Goal: Task Accomplishment & Management: Complete application form

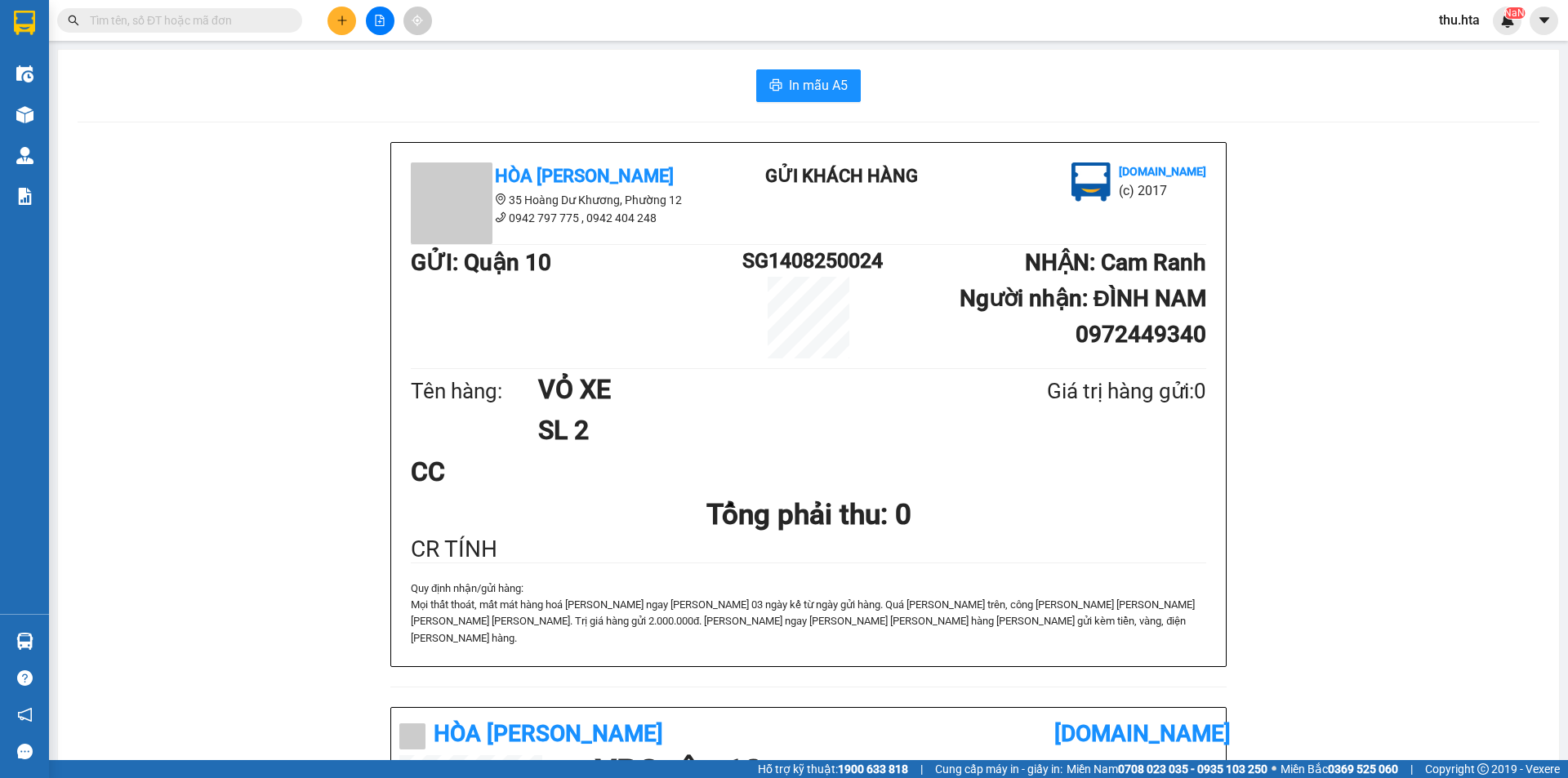
click at [342, 20] on icon "plus" at bounding box center [342, 19] width 9 height 1
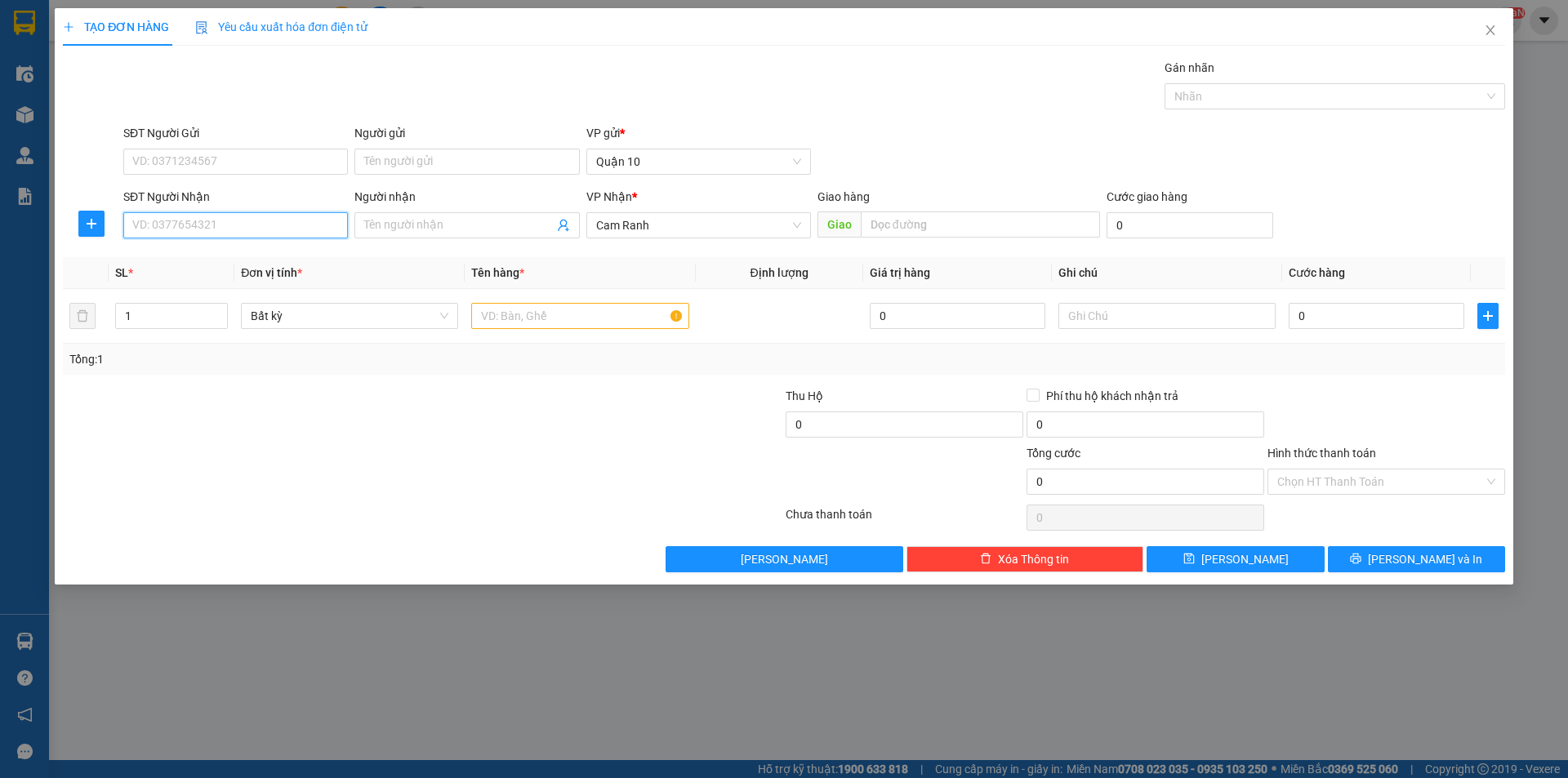
click at [213, 229] on input "SĐT Người Nhận" at bounding box center [235, 225] width 224 height 26
click at [224, 249] on div "0905836547 - DOANH ĐL QTHY" at bounding box center [235, 258] width 205 height 18
type input "0905836547"
type input "DOANH ĐL QTHY"
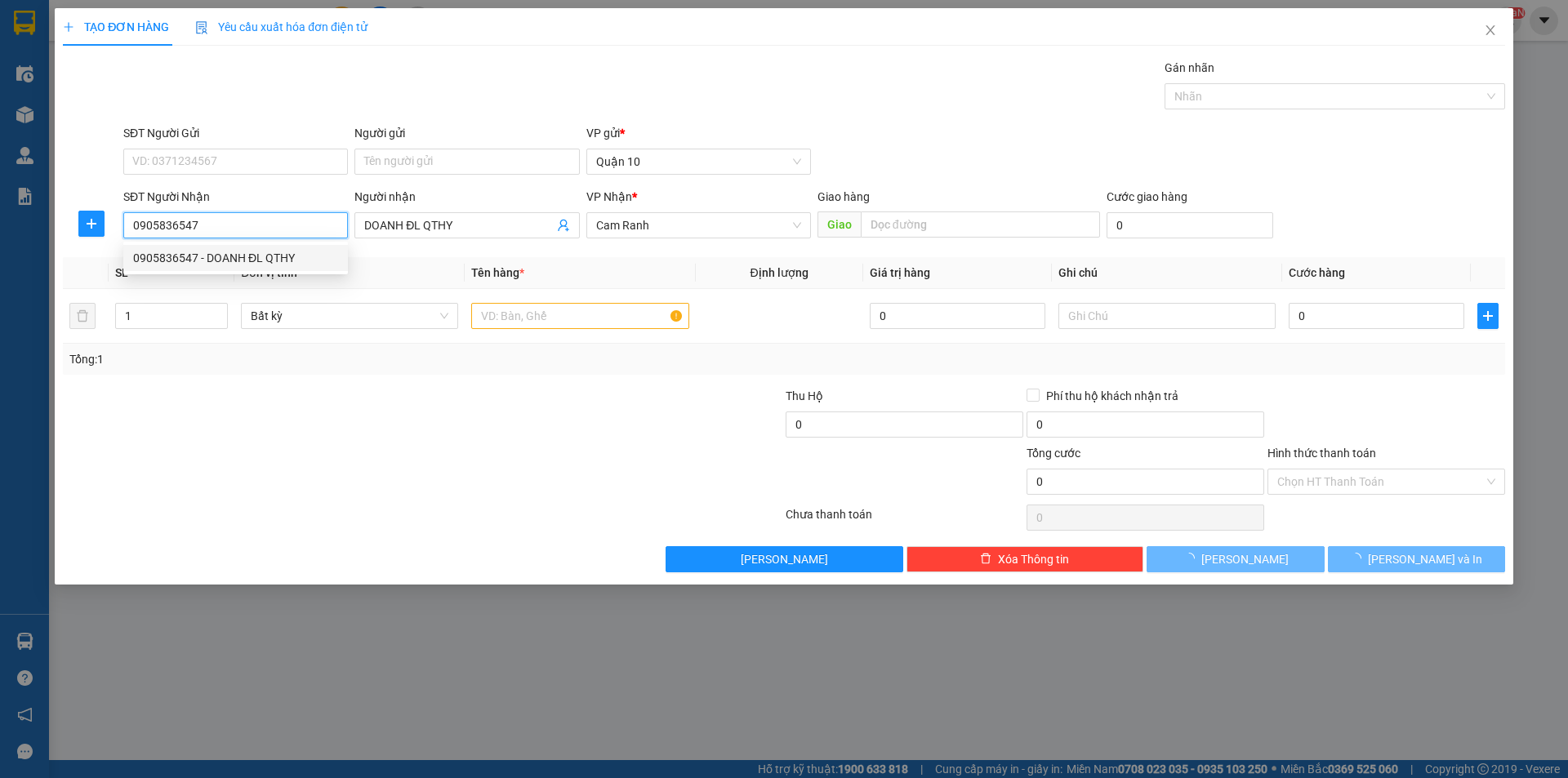
type input "40.000"
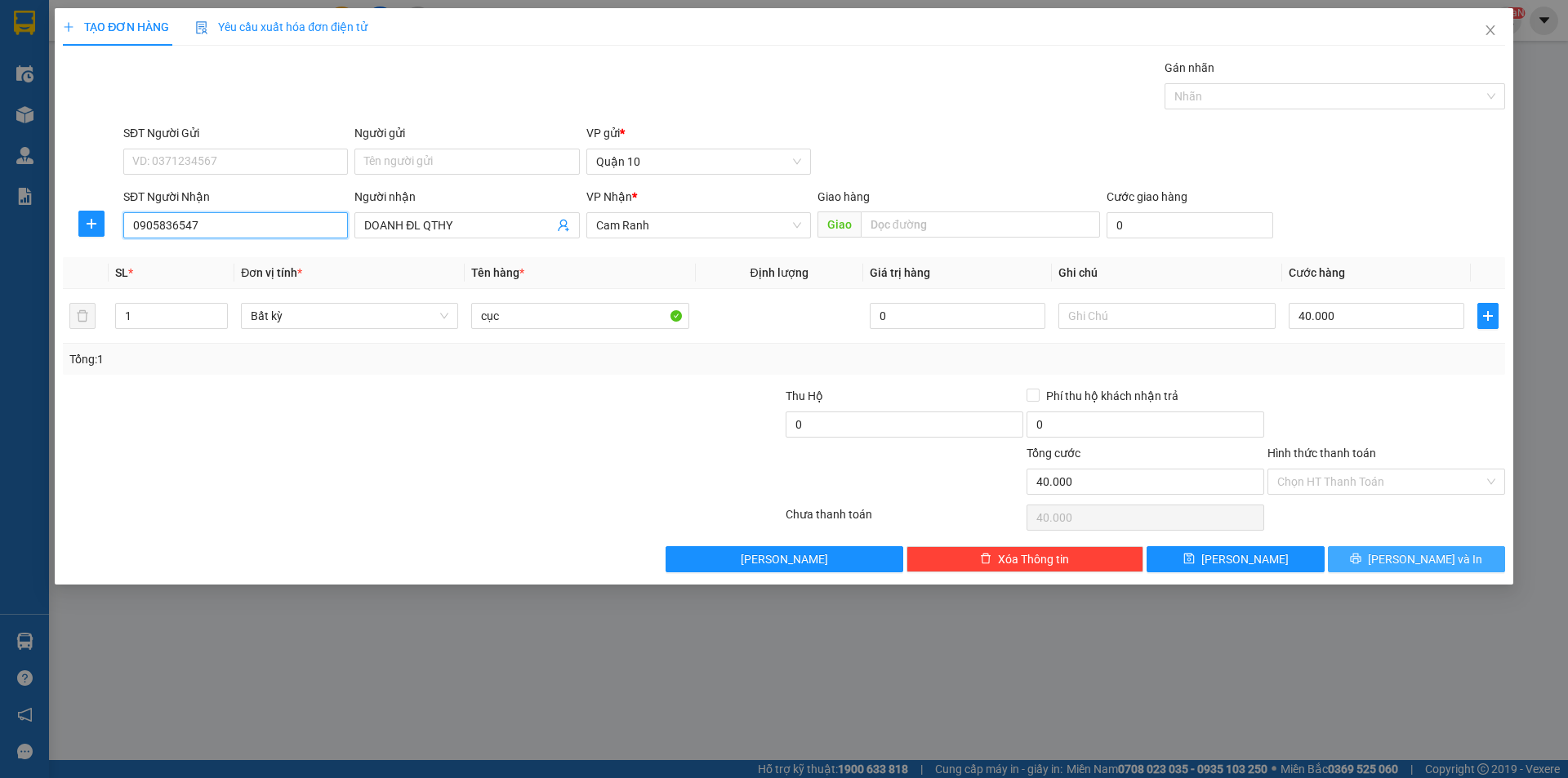
type input "0905836547"
drag, startPoint x: 1434, startPoint y: 563, endPoint x: 1315, endPoint y: 564, distance: 119.0
click at [1434, 564] on span "[PERSON_NAME] và In" at bounding box center [1424, 559] width 114 height 18
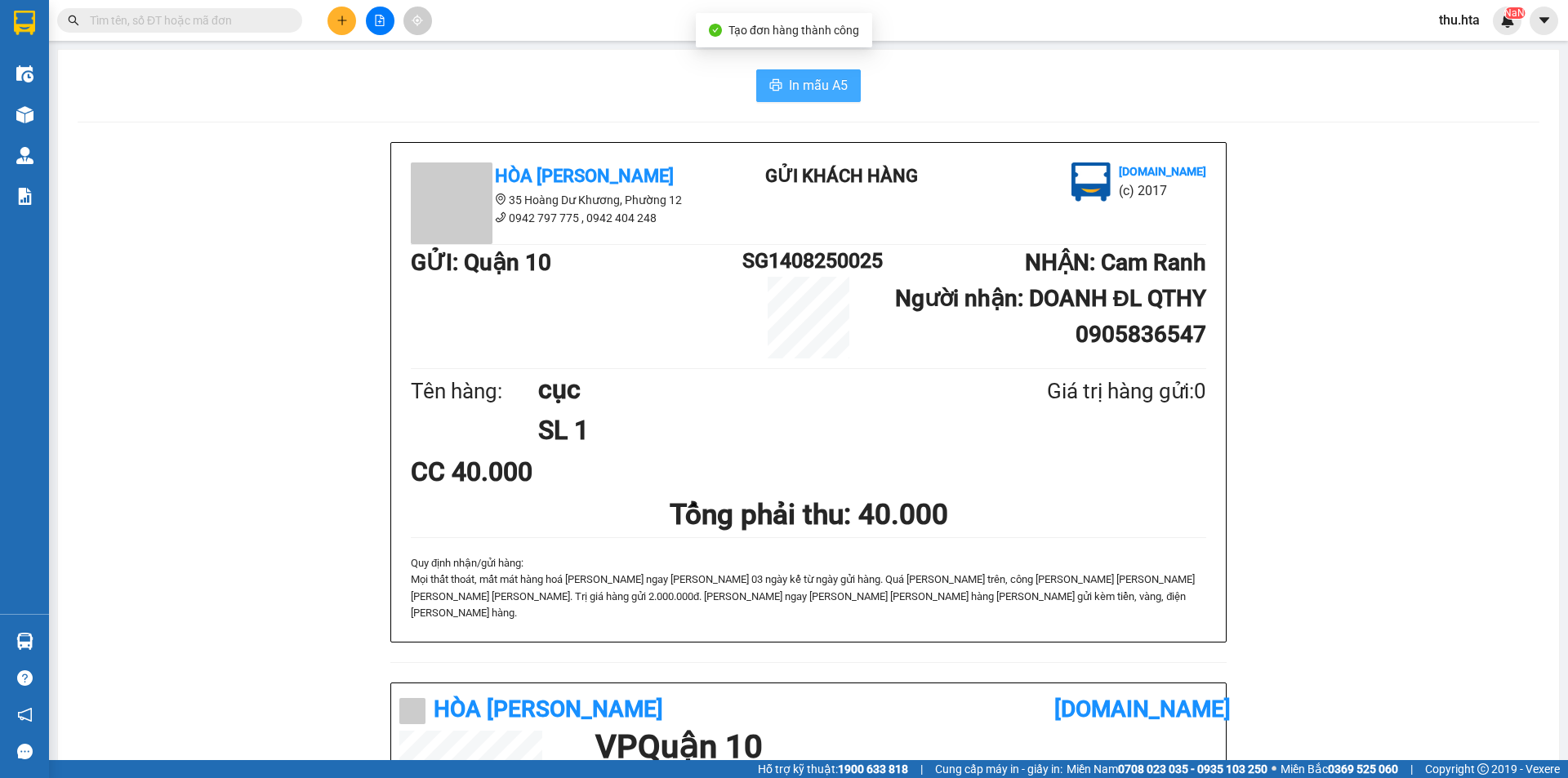
drag, startPoint x: 794, startPoint y: 93, endPoint x: 892, endPoint y: 183, distance: 133.1
click at [792, 97] on button "In mẫu A5" at bounding box center [808, 86] width 105 height 33
click at [335, 24] on button at bounding box center [341, 20] width 28 height 28
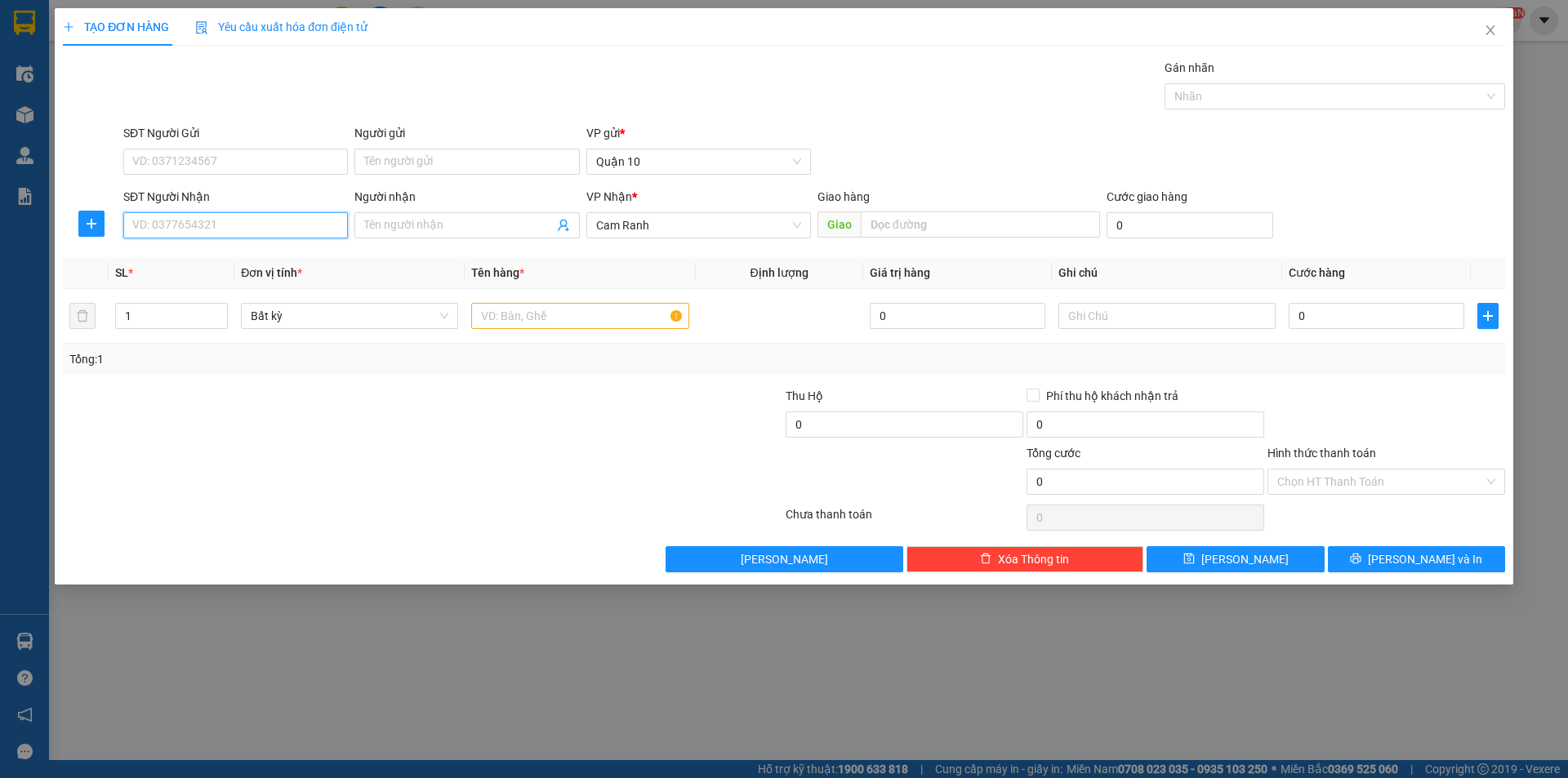
click at [183, 224] on input "SĐT Người Nhận" at bounding box center [235, 225] width 224 height 26
click at [147, 232] on input "0352690889" at bounding box center [235, 225] width 224 height 26
click at [155, 228] on input "0352690889" at bounding box center [235, 225] width 224 height 26
click at [169, 230] on input "0352690889" at bounding box center [235, 225] width 224 height 26
type input "0352690889"
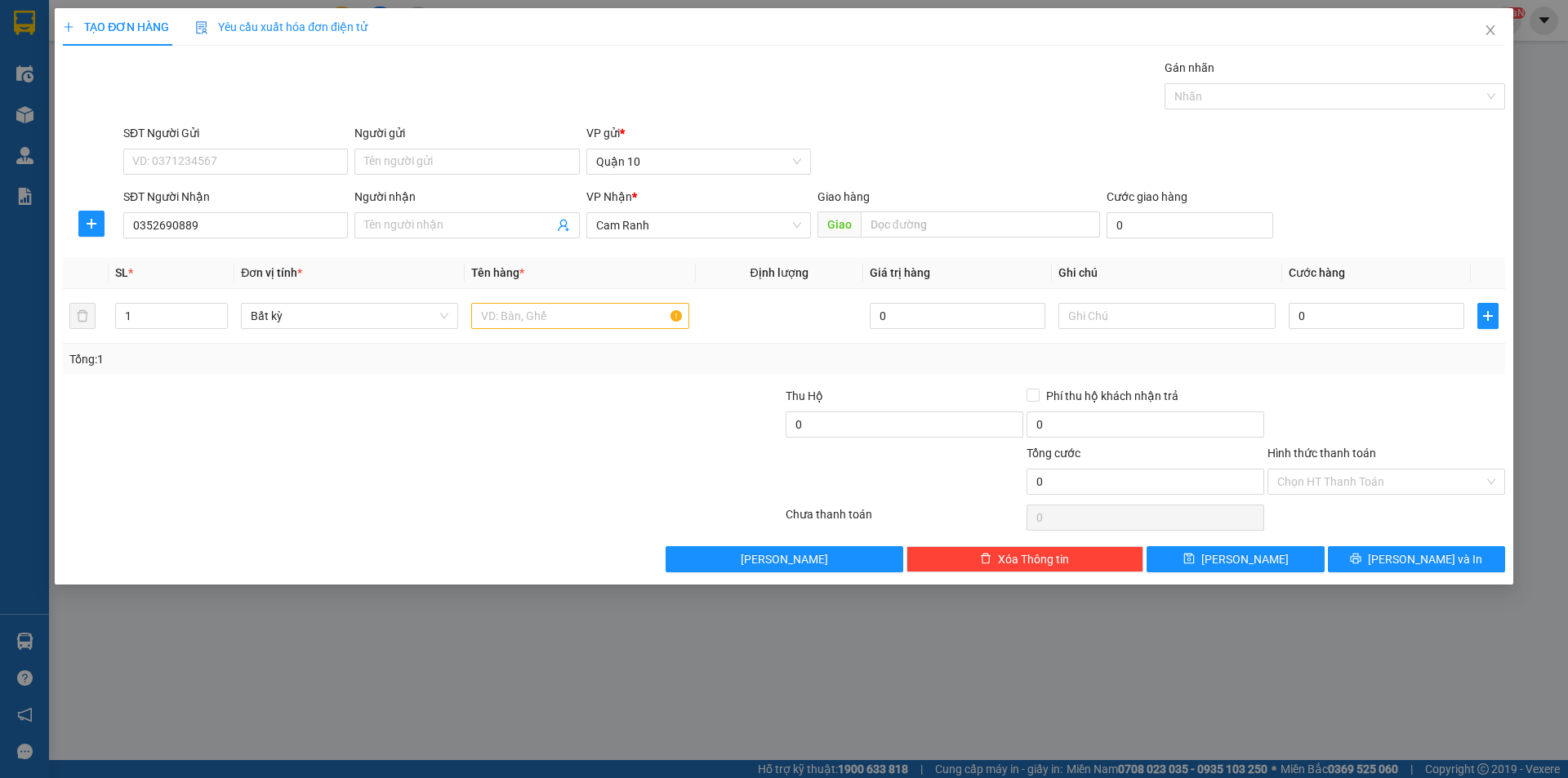
click at [534, 240] on div "Người nhận Tên người nhận" at bounding box center [466, 216] width 224 height 57
click at [523, 228] on input "Người nhận" at bounding box center [458, 225] width 188 height 18
type input "LỤA"
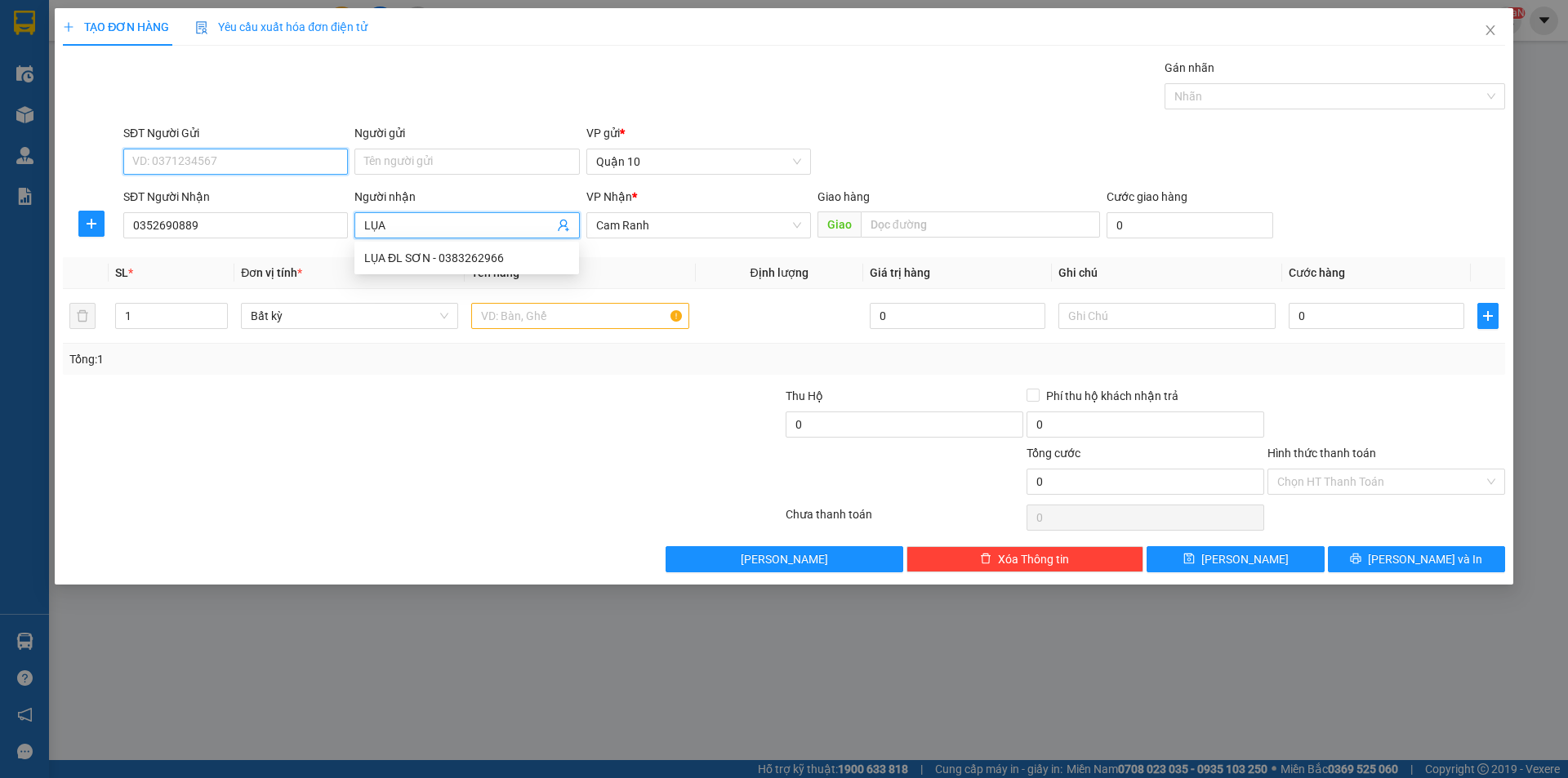
click at [191, 156] on input "SĐT Người Gửi" at bounding box center [235, 161] width 224 height 26
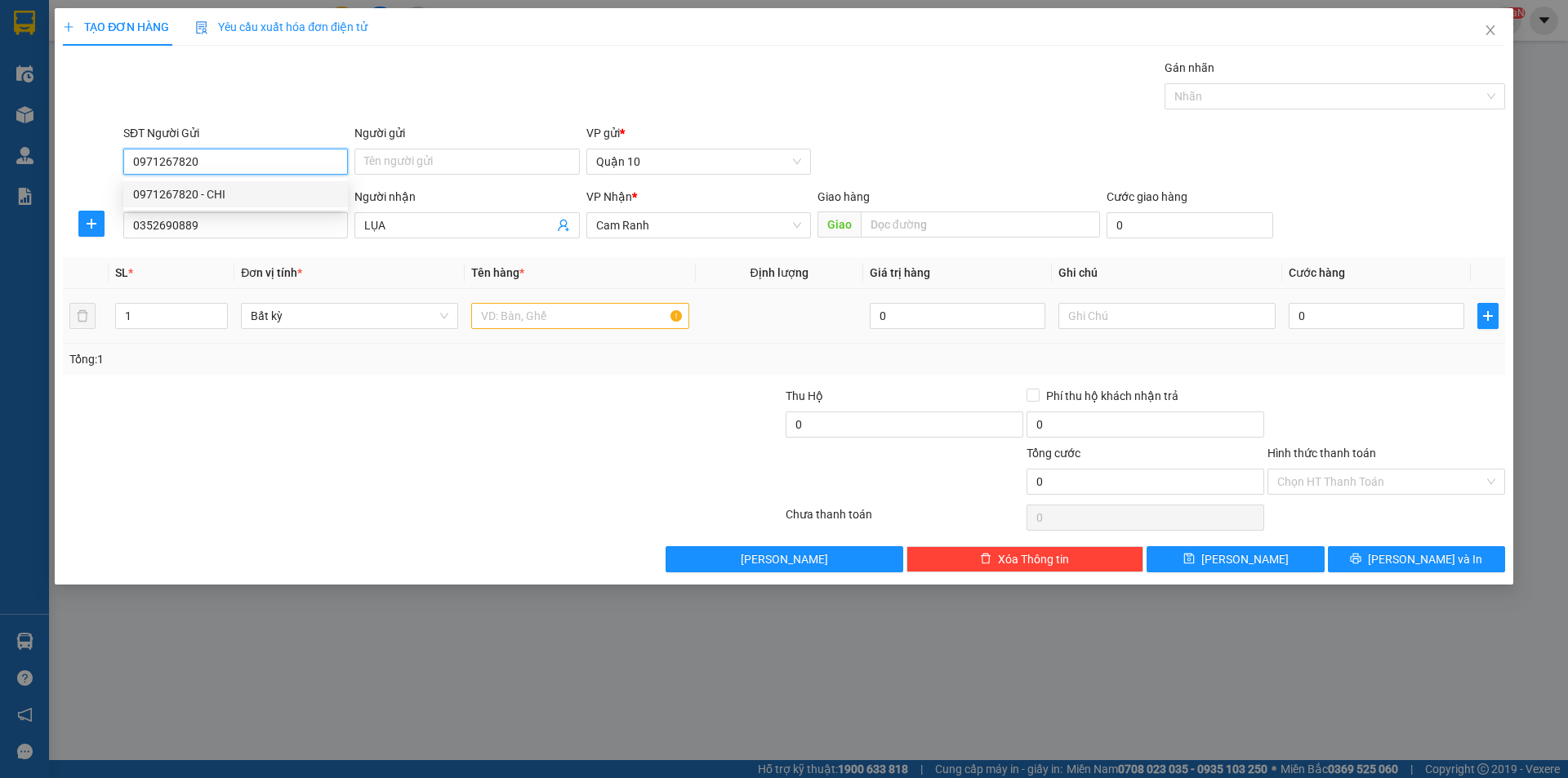
type input "0971267820"
click at [513, 323] on input "text" at bounding box center [579, 315] width 217 height 26
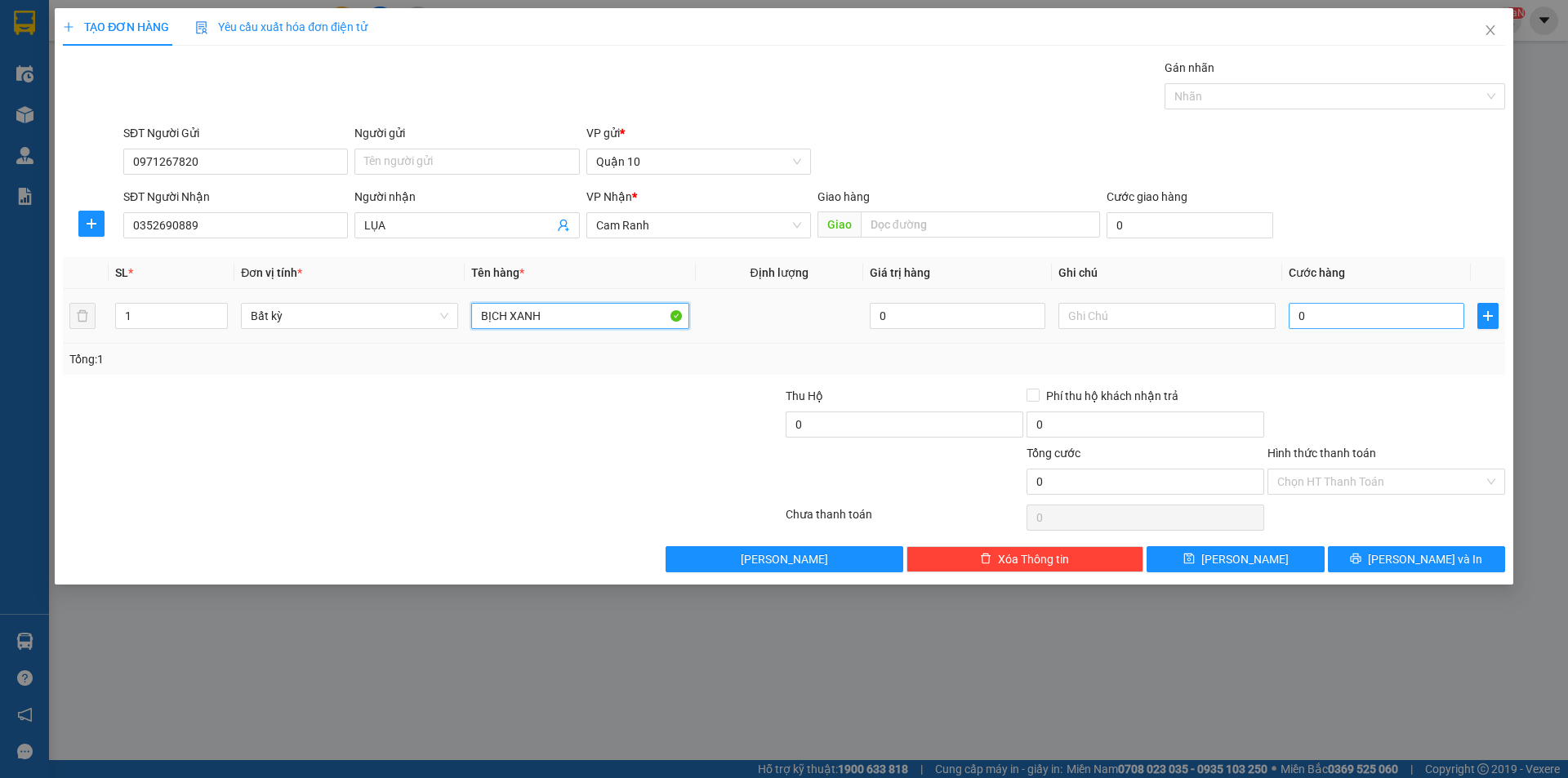
type input "BỊCH XANH"
click at [1392, 308] on input "0" at bounding box center [1376, 315] width 176 height 26
type input "3"
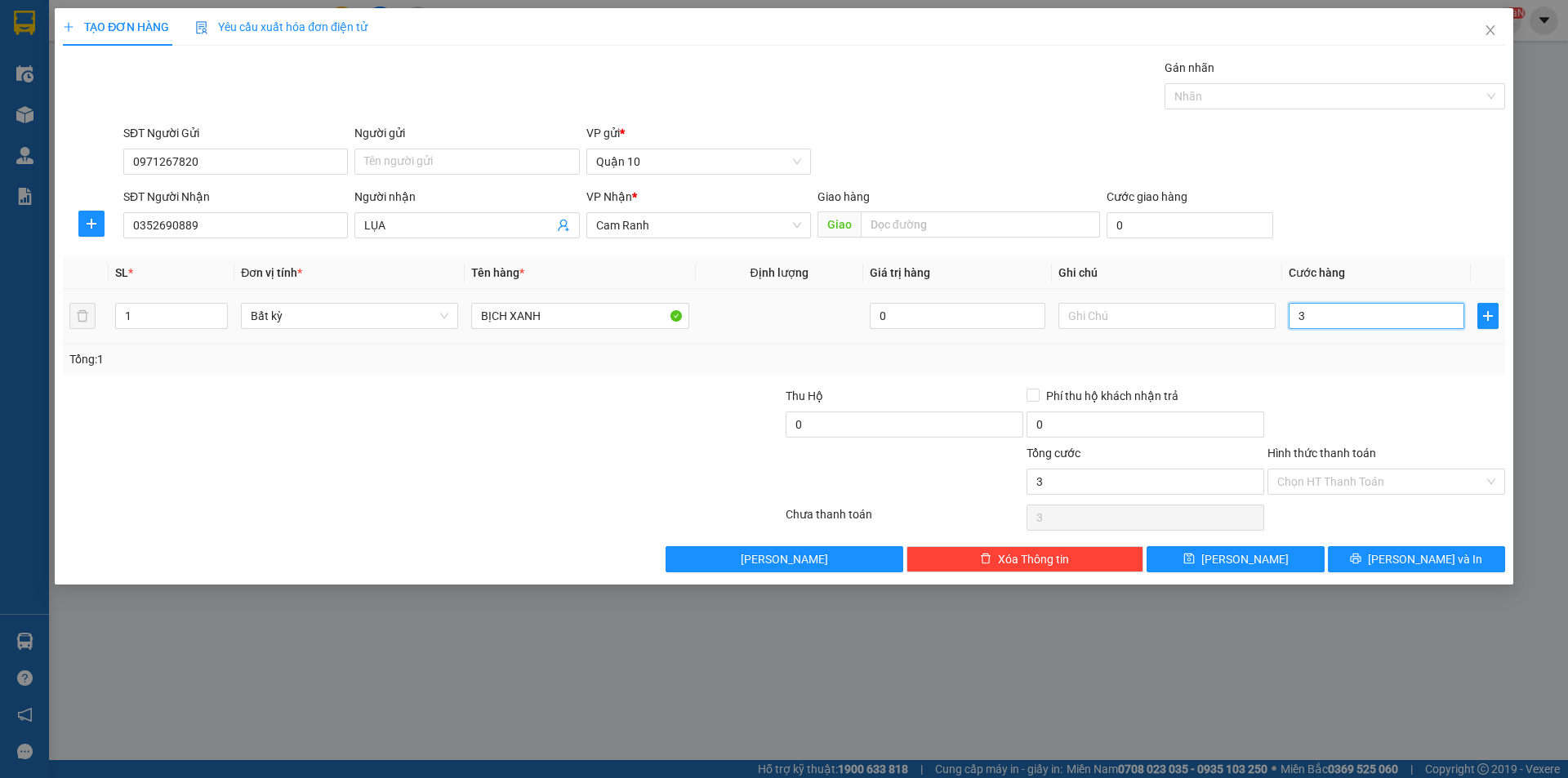
type input "30"
type input "30.000"
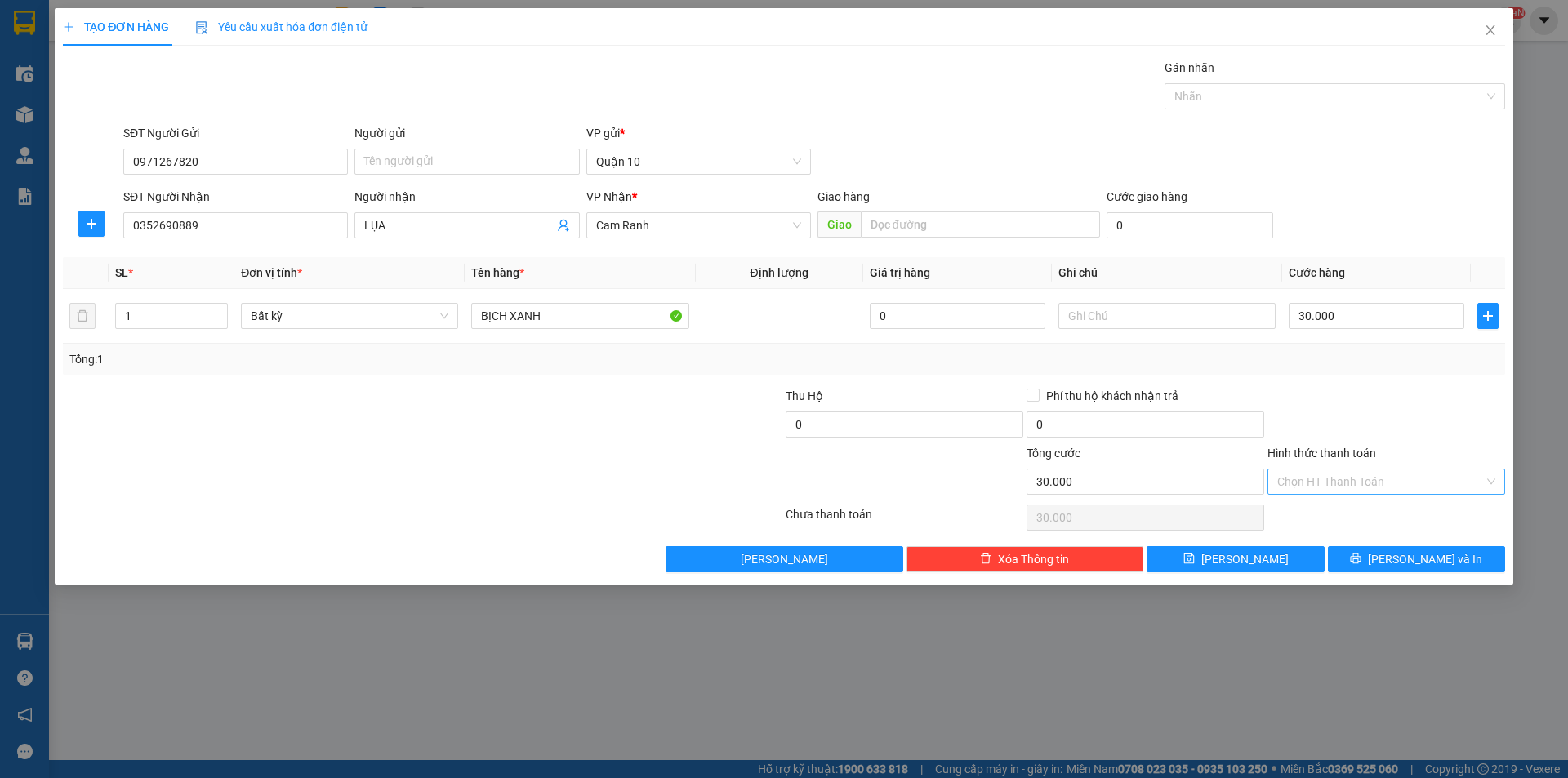
click at [1303, 479] on input "Hình thức thanh toán" at bounding box center [1380, 481] width 207 height 24
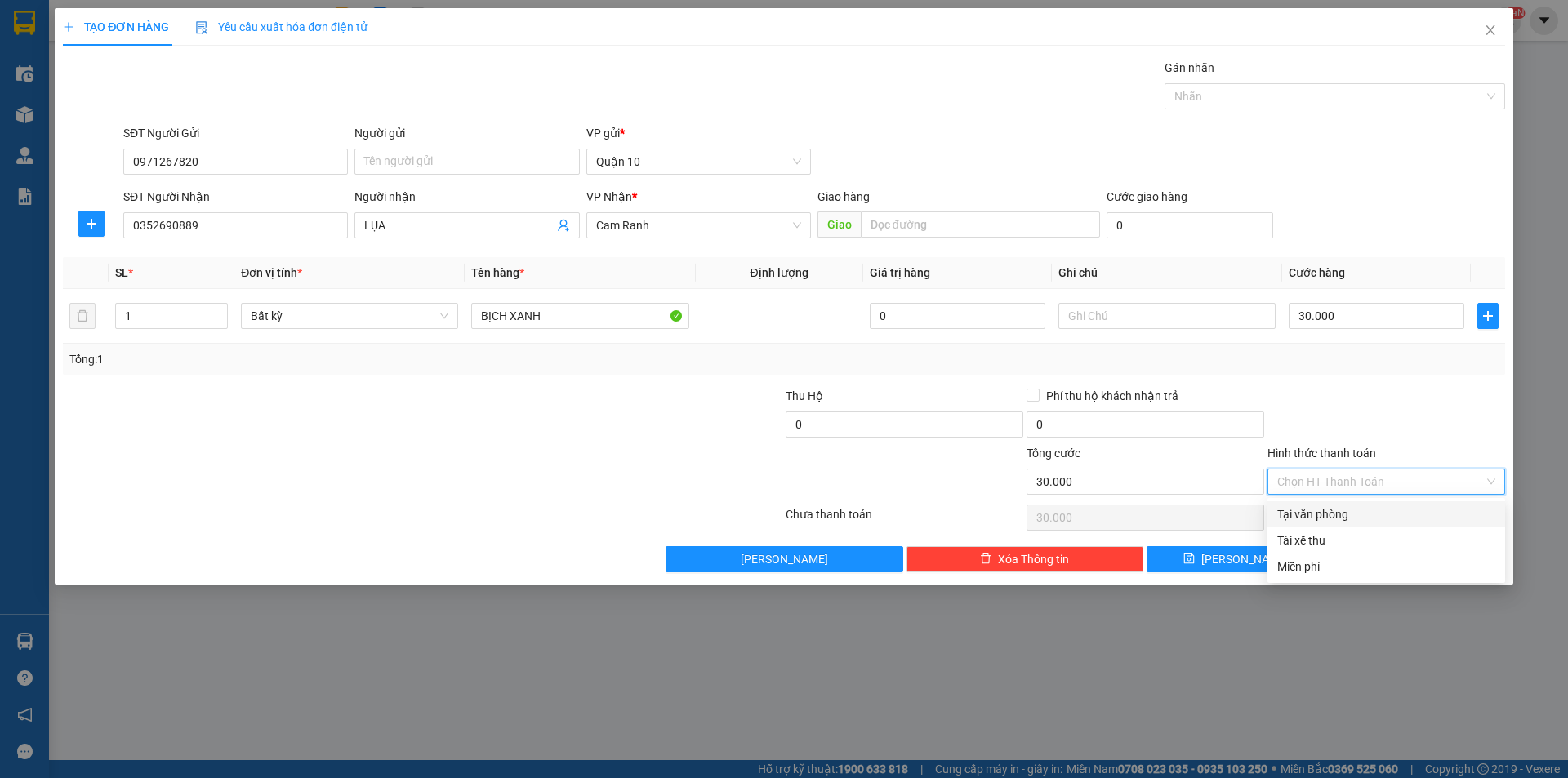
click at [1354, 519] on div "Tại văn phòng" at bounding box center [1386, 514] width 218 height 18
type input "0"
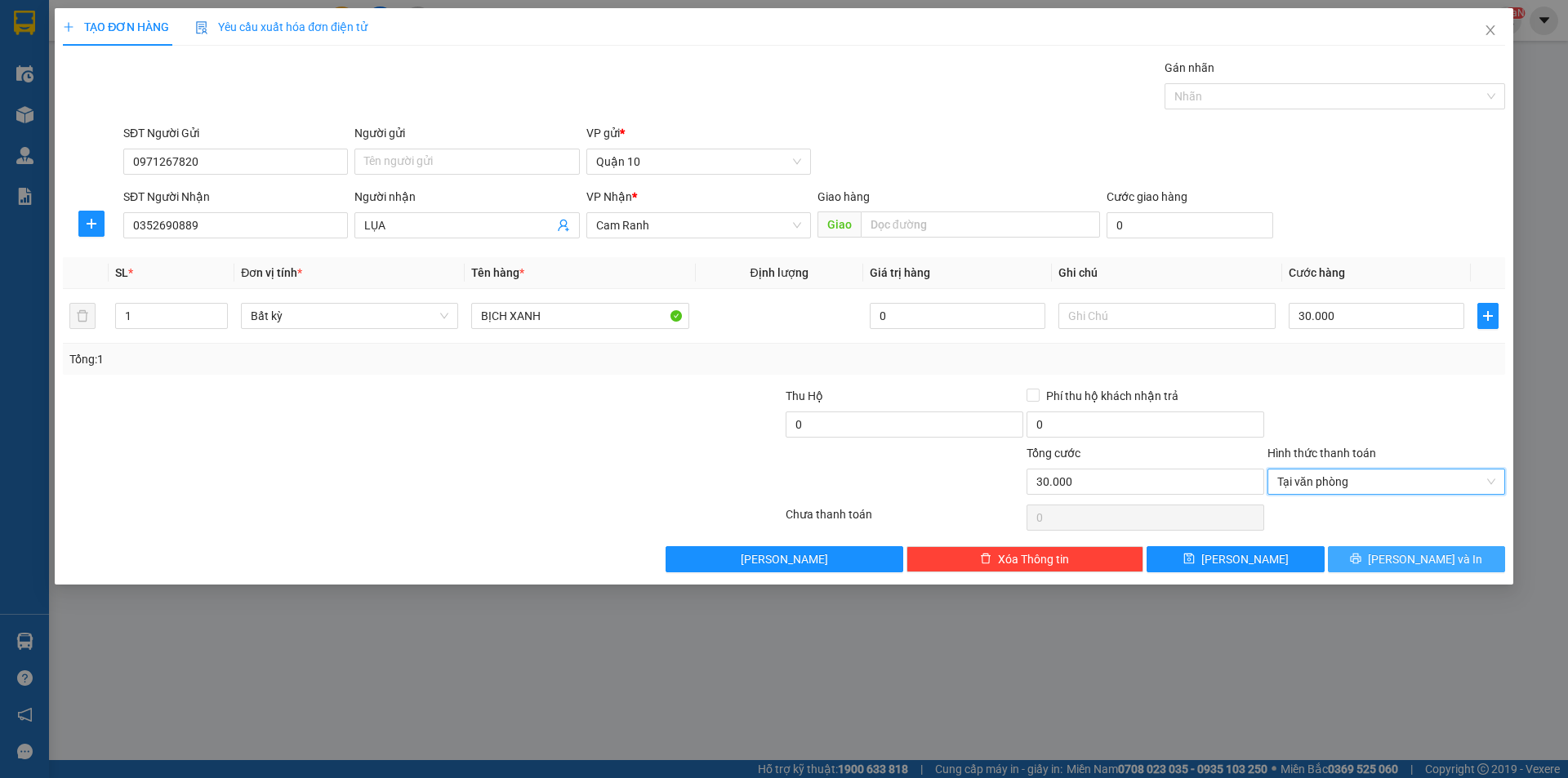
click at [1428, 565] on span "[PERSON_NAME] và In" at bounding box center [1424, 559] width 114 height 18
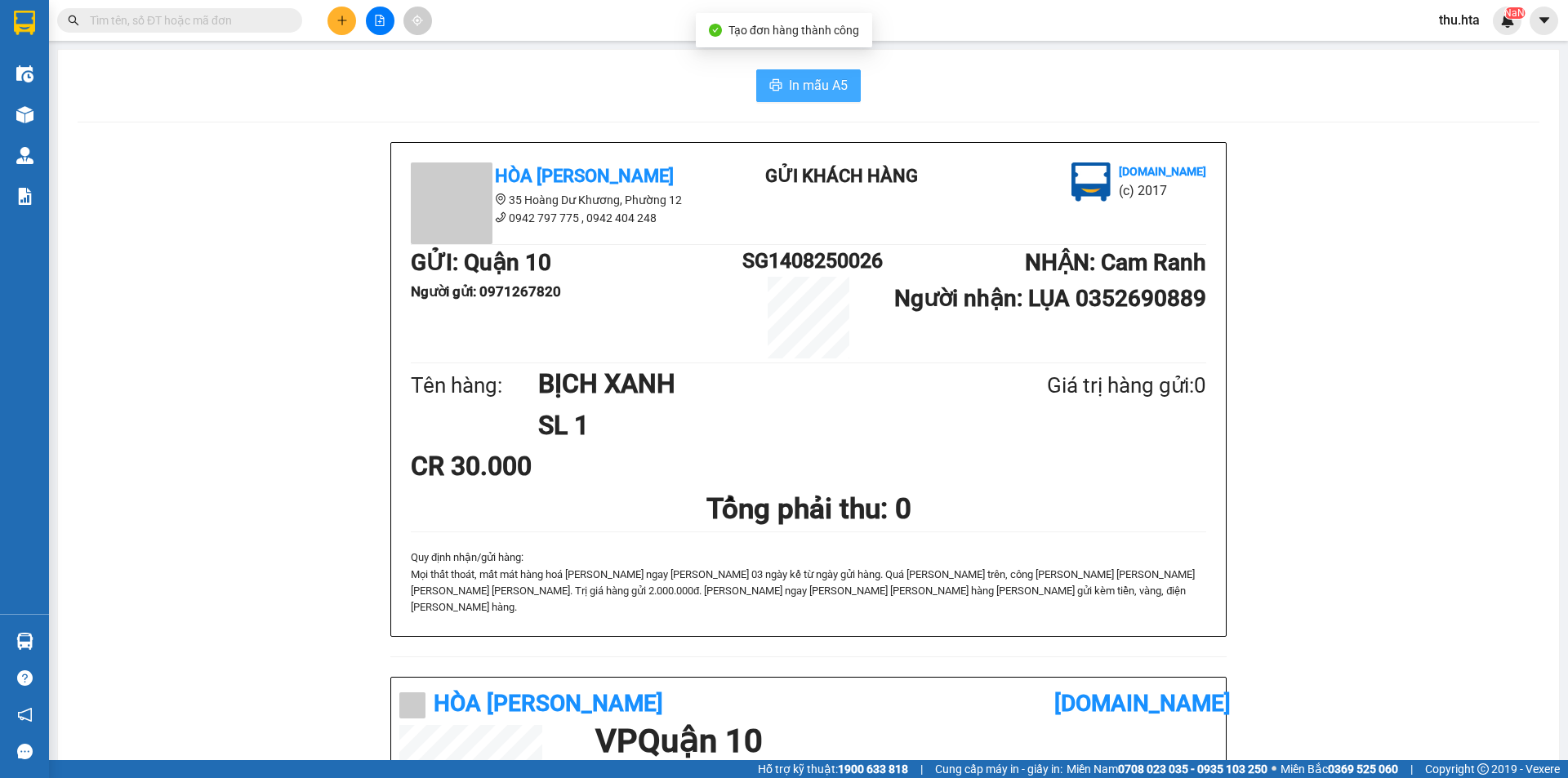
drag, startPoint x: 814, startPoint y: 90, endPoint x: 982, endPoint y: 370, distance: 326.5
click at [813, 91] on span "In mẫu A5" at bounding box center [818, 84] width 59 height 20
click at [322, 16] on div at bounding box center [379, 20] width 122 height 28
click at [335, 28] on button at bounding box center [341, 20] width 28 height 28
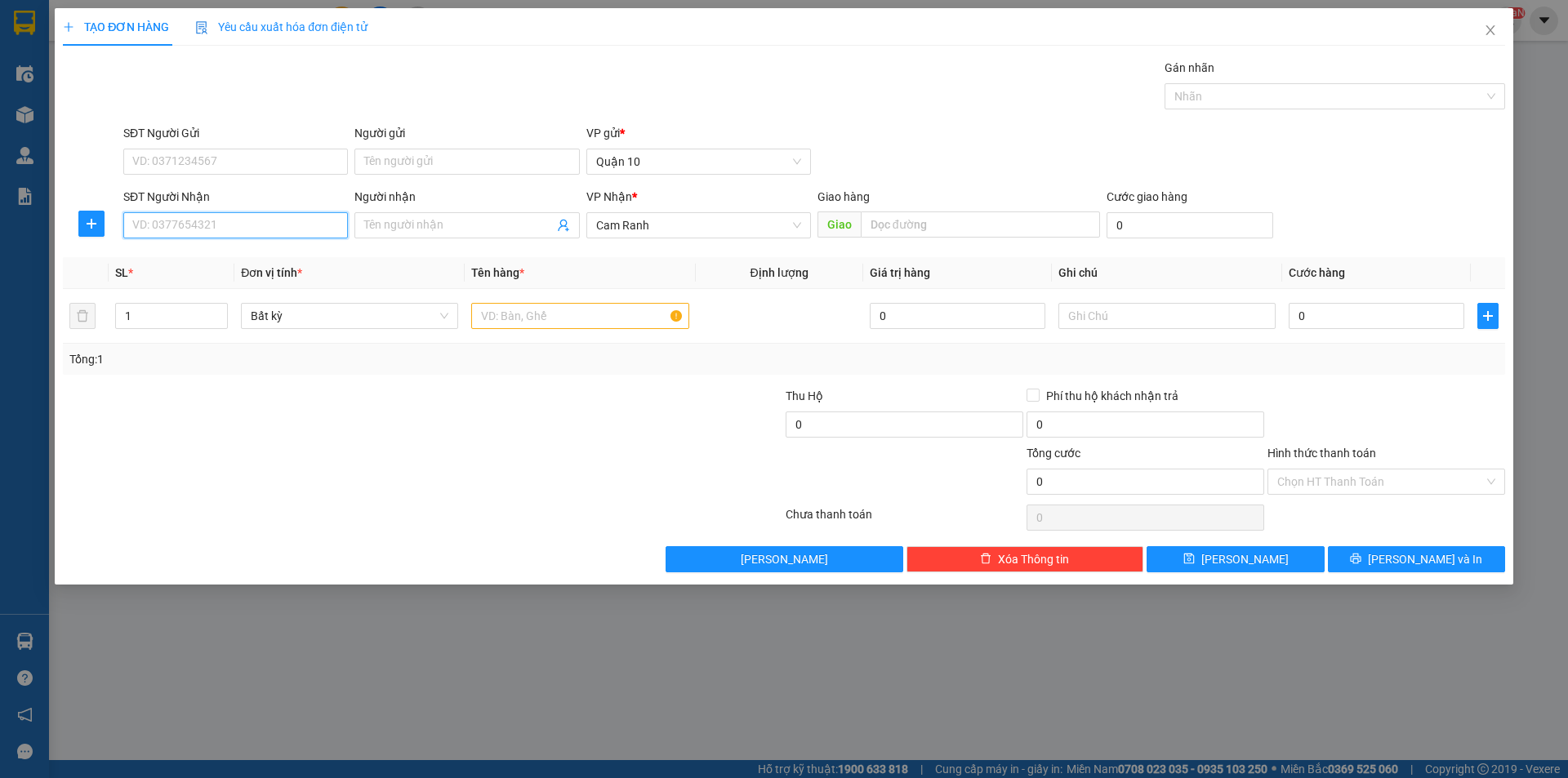
click at [235, 222] on input "SĐT Người Nhận" at bounding box center [235, 225] width 224 height 26
type input "0"
click at [246, 255] on div "0938787029 - ÂN NGÂN S9 (NEW)" at bounding box center [235, 258] width 205 height 18
type input "0938787029"
type input "ÂN NGÂN S9 (NEW)"
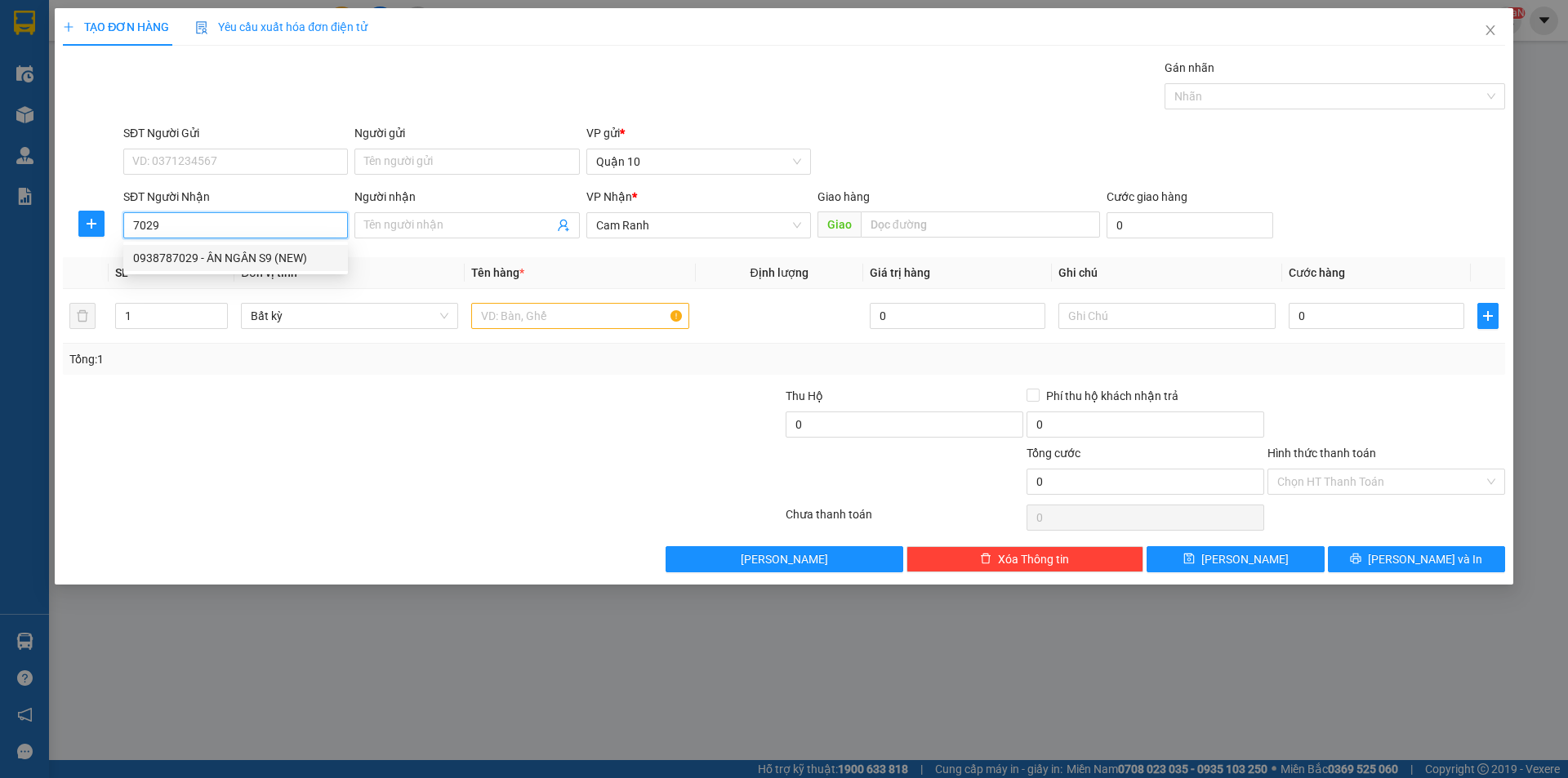
type input "s9"
type input "50.000"
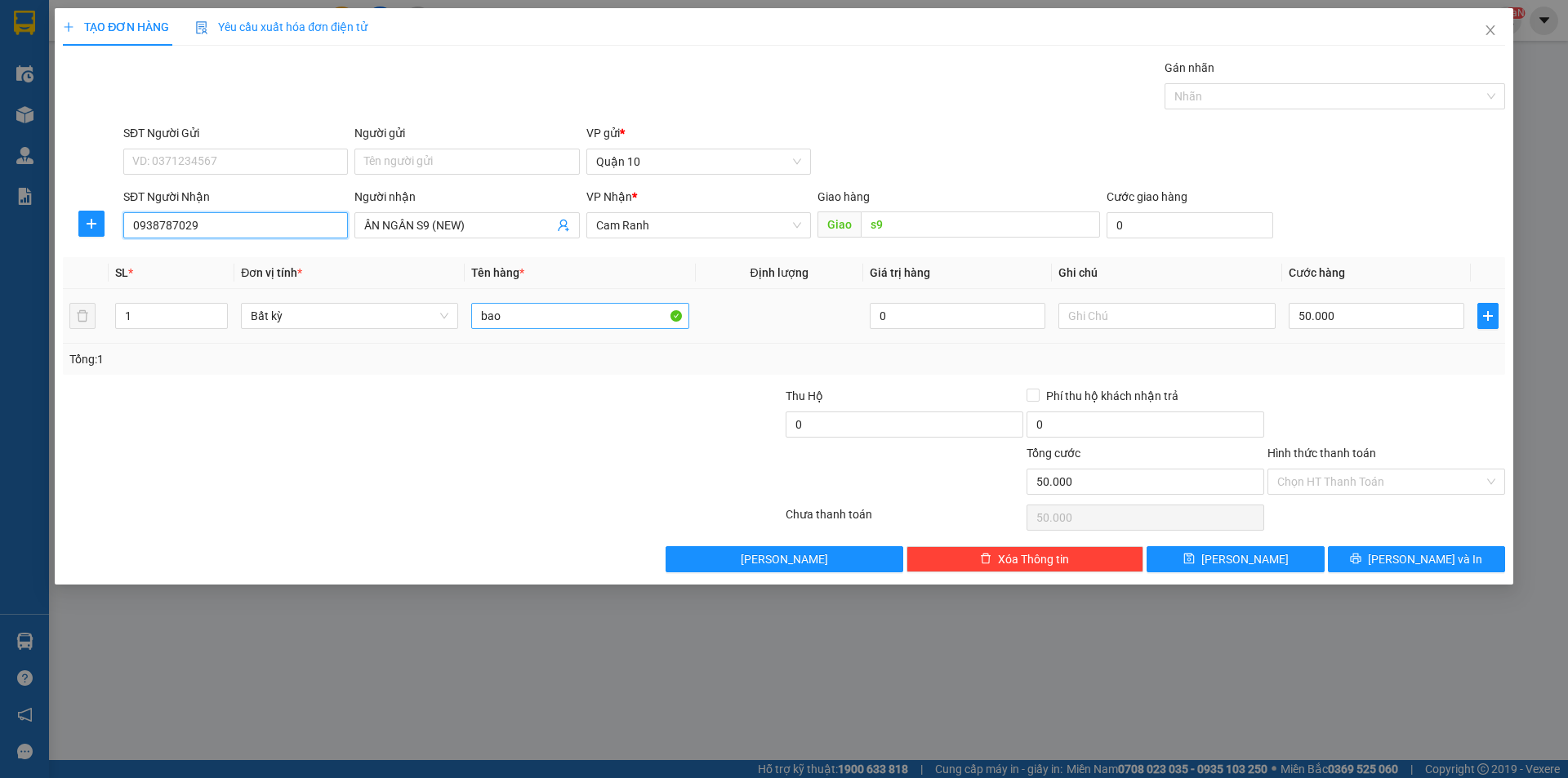
type input "0938787029"
click at [566, 311] on input "bao" at bounding box center [579, 315] width 217 height 26
type input "CỤC ĐEN"
click at [1408, 551] on span "[PERSON_NAME] và In" at bounding box center [1424, 559] width 114 height 18
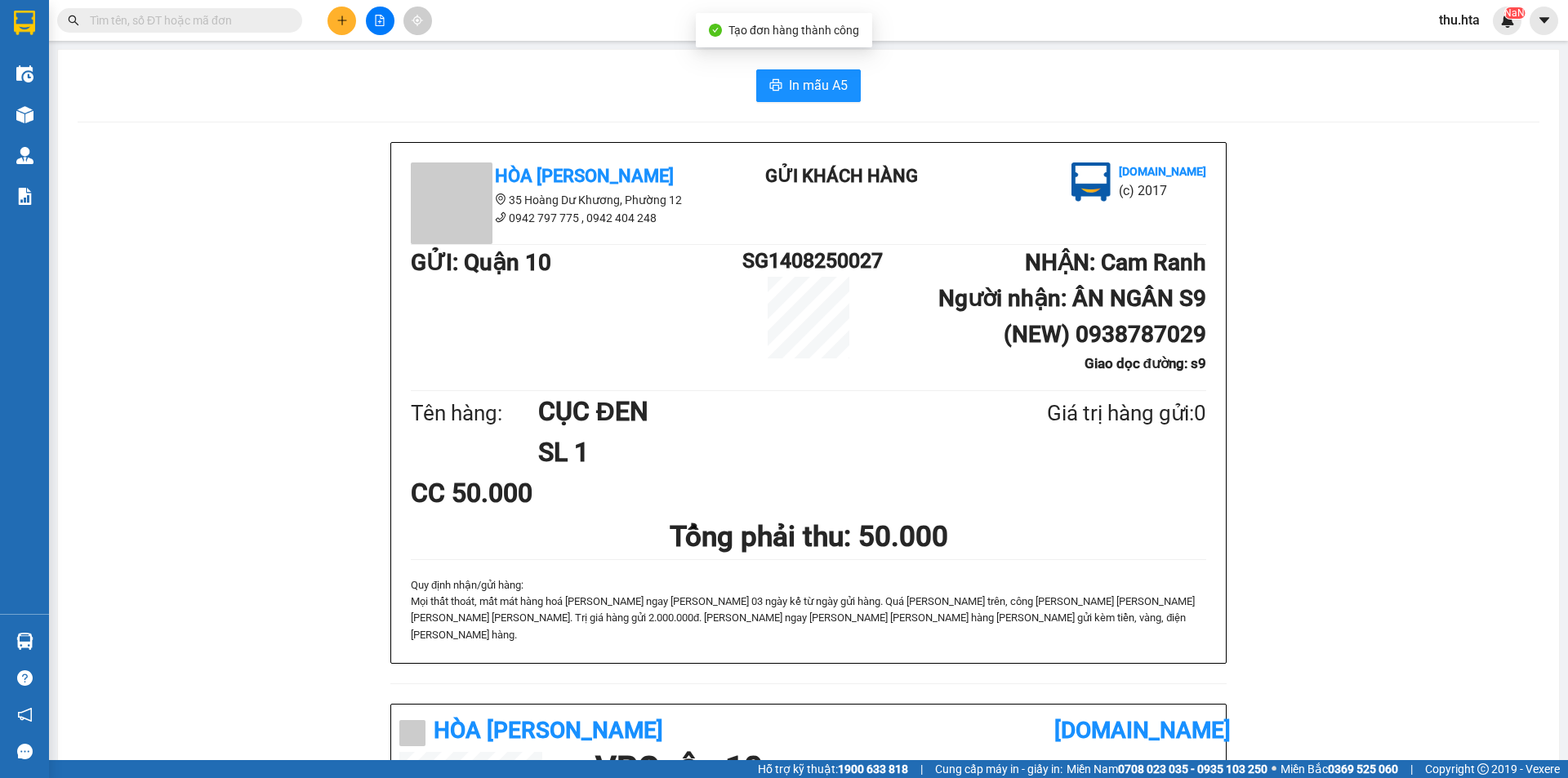
click at [812, 112] on div "In mẫu A5 Hòa [PERSON_NAME] 35 [PERSON_NAME] Dư [PERSON_NAME][GEOGRAPHIC_DATA] …" at bounding box center [808, 692] width 1501 height 1285
click at [816, 100] on button "In mẫu A5" at bounding box center [808, 86] width 105 height 33
